Goal: Task Accomplishment & Management: Manage account settings

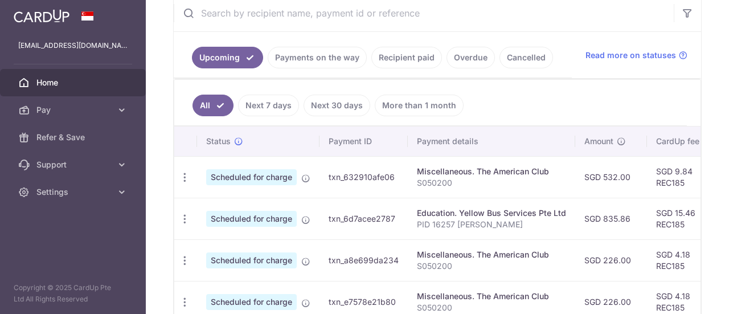
scroll to position [227, 0]
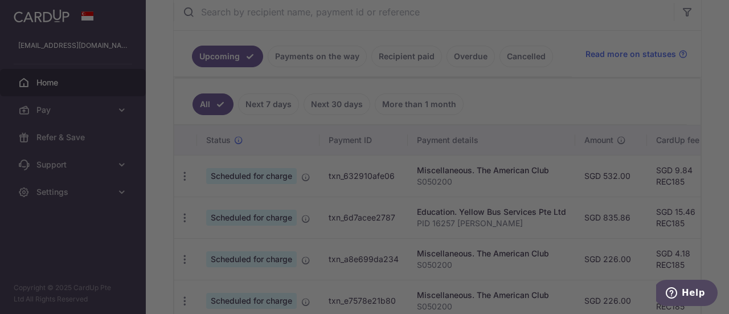
drag, startPoint x: 184, startPoint y: 169, endPoint x: 359, endPoint y: 4, distance: 240.0
click at [184, 169] on div at bounding box center [368, 158] width 736 height 317
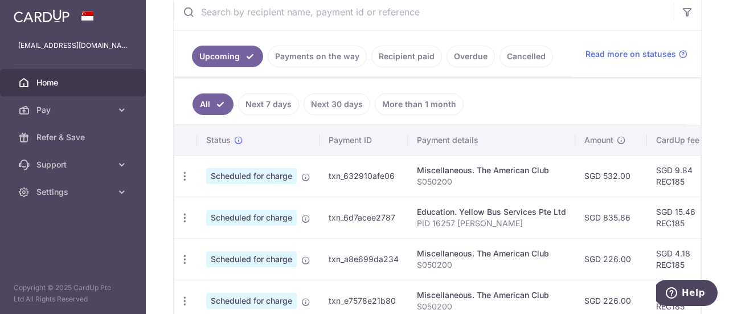
click at [180, 176] on icon "button" at bounding box center [185, 176] width 12 height 12
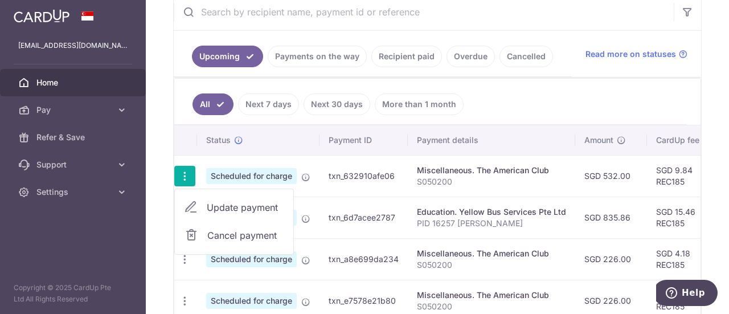
click at [223, 209] on span "Update payment" at bounding box center [245, 207] width 77 height 14
radio input "true"
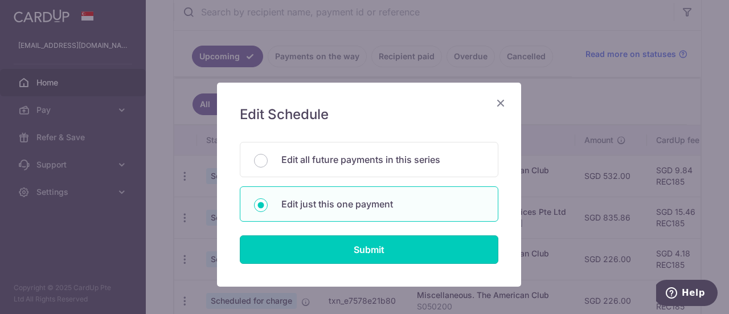
click at [352, 243] on input "Submit" at bounding box center [369, 249] width 258 height 28
radio input "true"
type input "532.00"
type input "[DATE]"
type input "S050200"
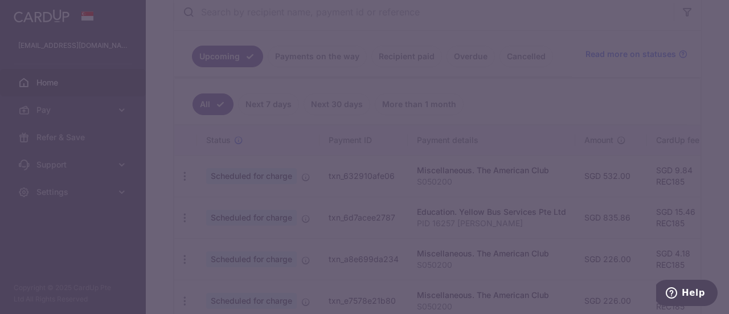
type input "REC185"
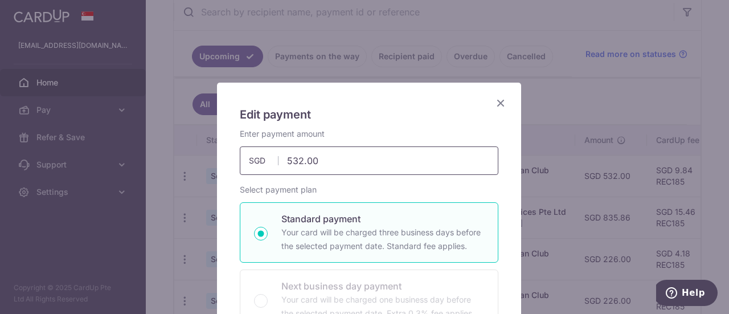
click at [298, 160] on input "532.00" at bounding box center [369, 160] width 258 height 28
type input "636.22"
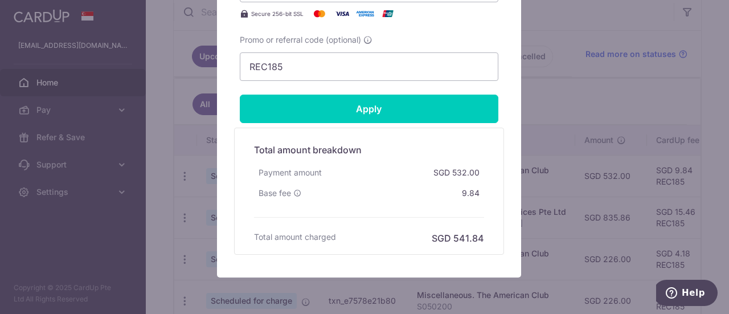
scroll to position [601, 0]
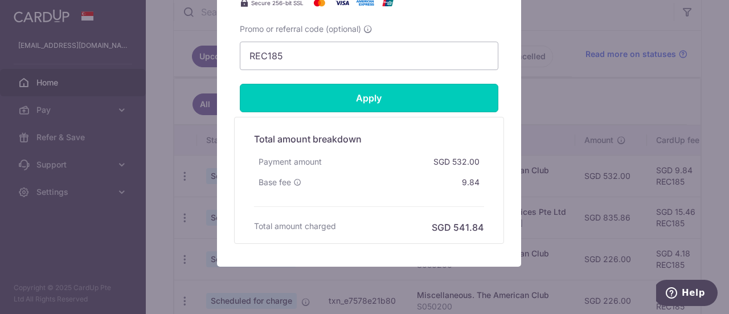
click at [457, 96] on input "Apply" at bounding box center [369, 98] width 258 height 28
type input "Successfully Applied"
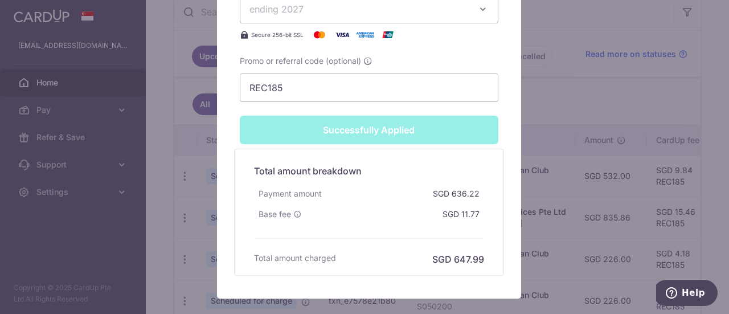
scroll to position [673, 0]
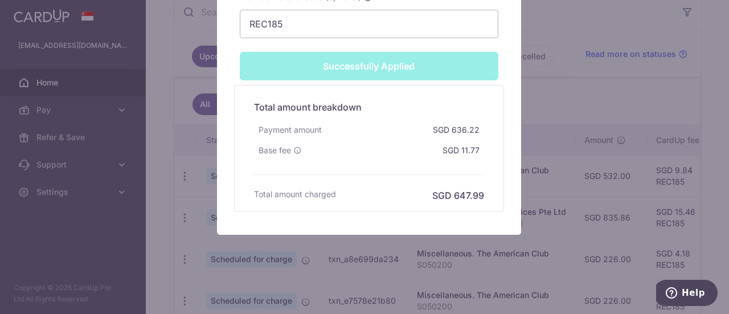
click at [598, 91] on div "Edit payment By clicking apply, you will make changes to all payments to The Am…" at bounding box center [364, 157] width 729 height 314
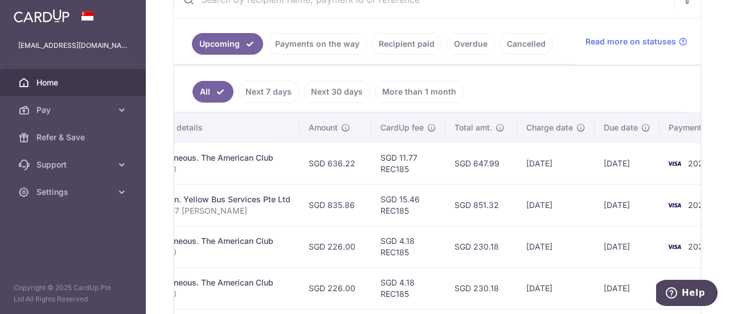
scroll to position [0, 275]
